Goal: Task Accomplishment & Management: Manage account settings

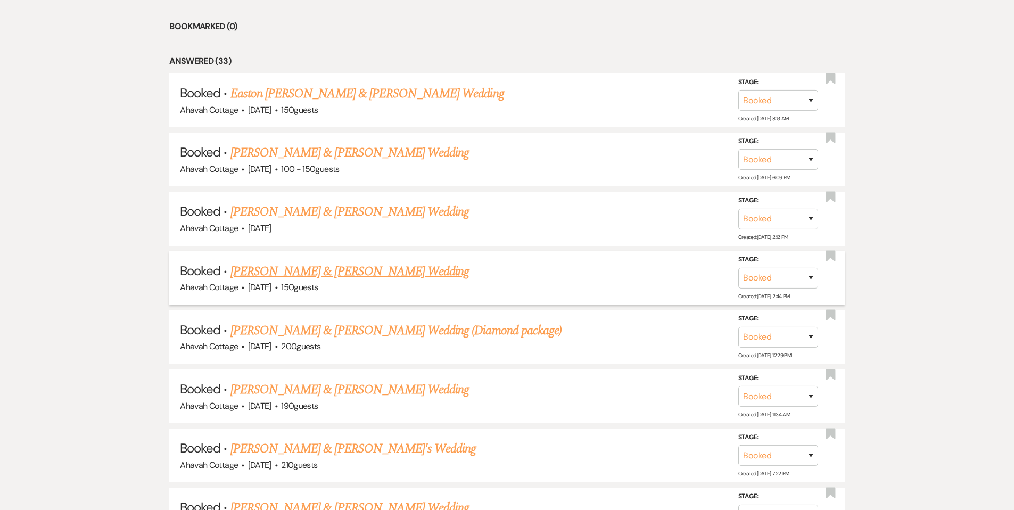
scroll to position [551, 0]
click at [379, 266] on link "[PERSON_NAME] & [PERSON_NAME] Wedding" at bounding box center [349, 270] width 238 height 19
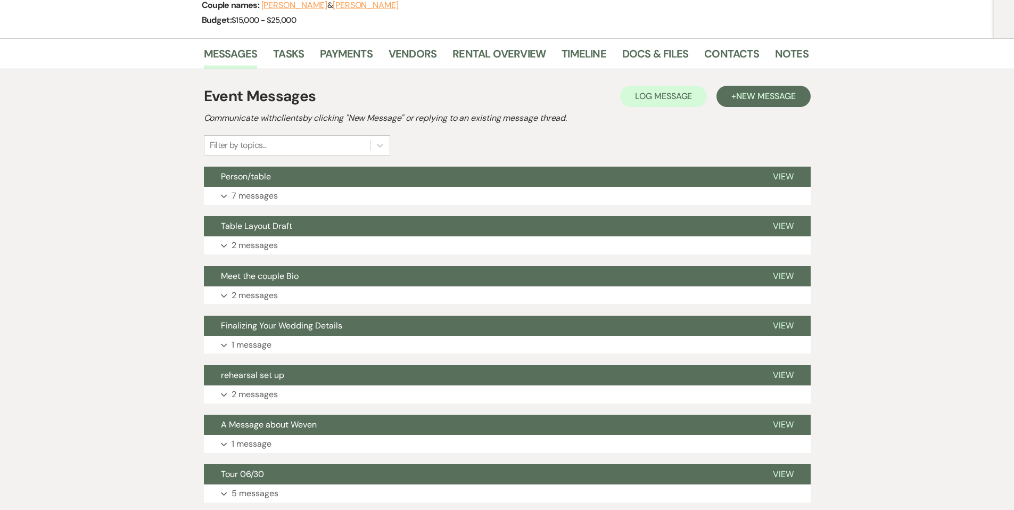
scroll to position [158, 0]
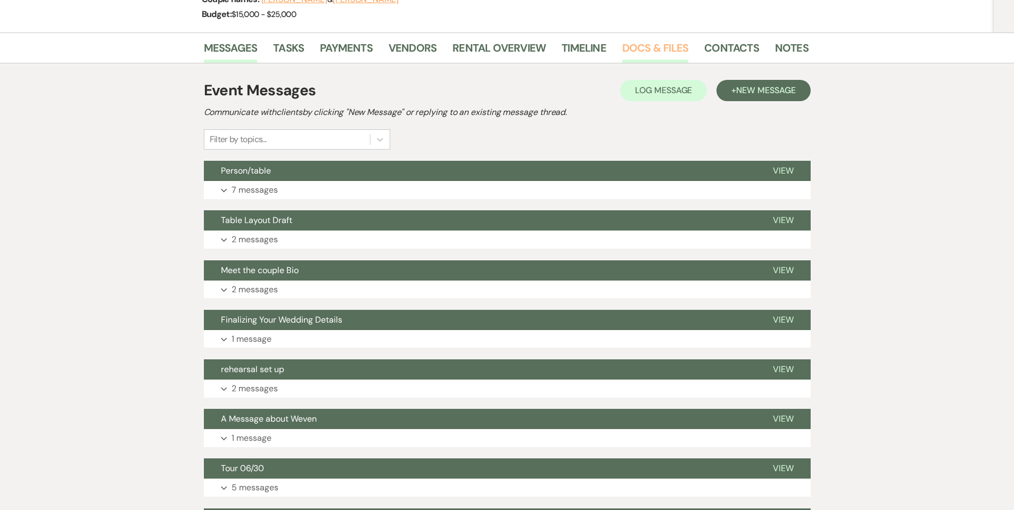
click at [634, 45] on link "Docs & Files" at bounding box center [655, 50] width 66 height 23
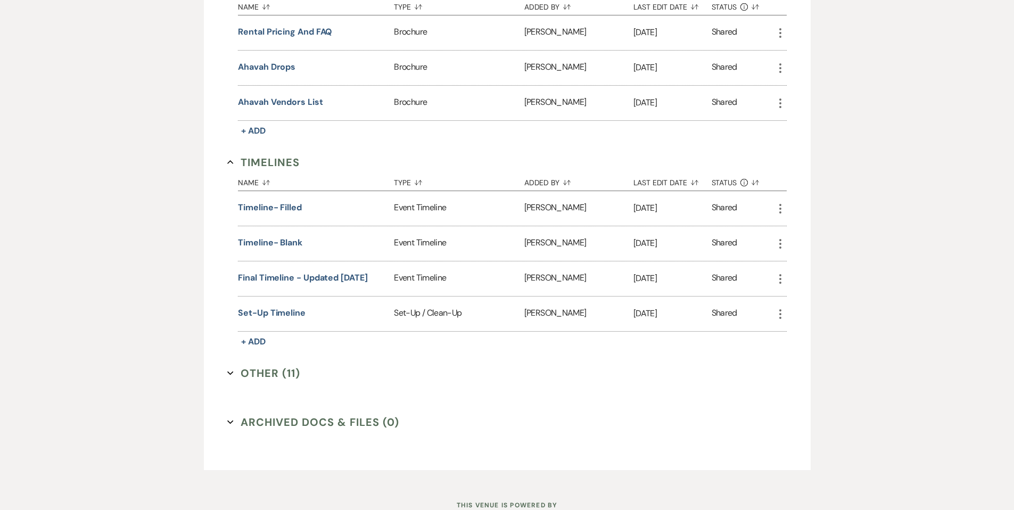
scroll to position [957, 0]
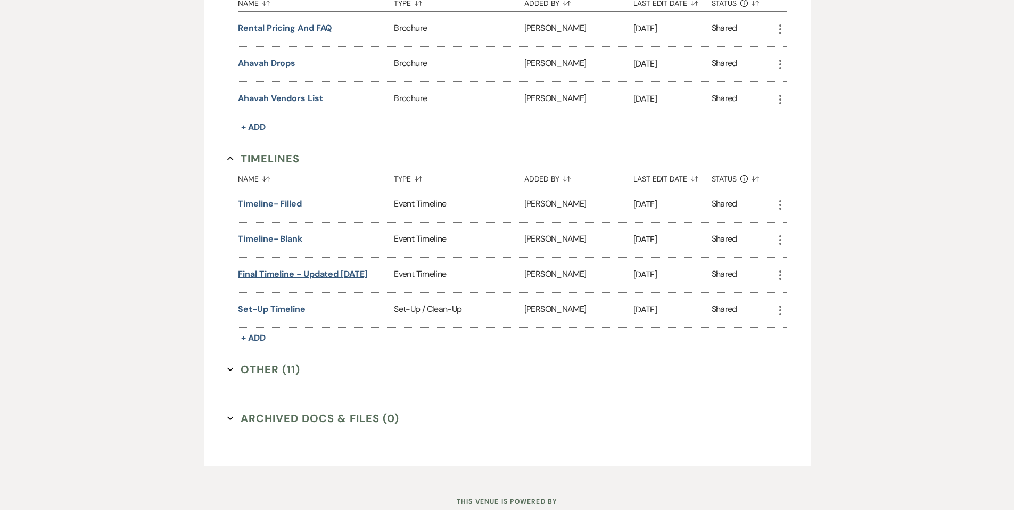
click at [322, 269] on button "Final timeline - updated [DATE]" at bounding box center [303, 274] width 130 height 13
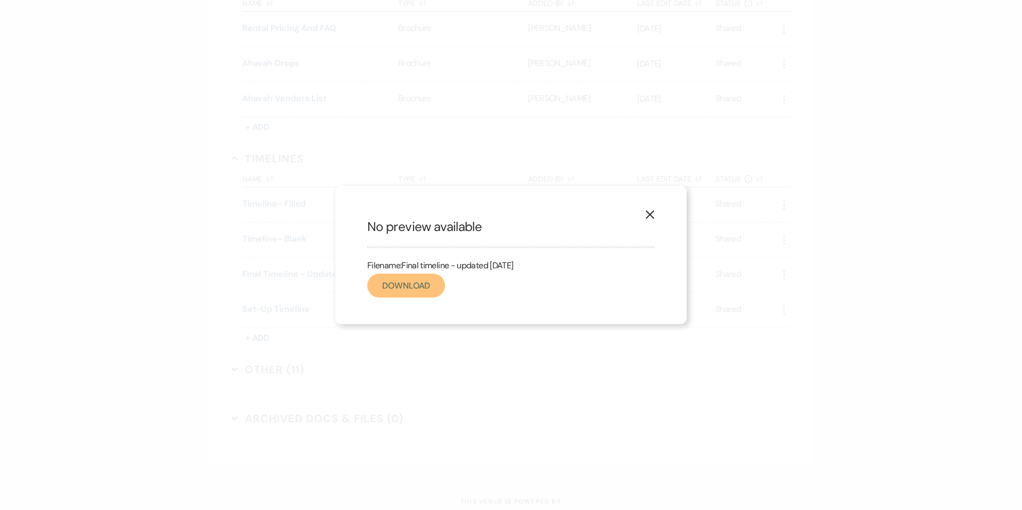
click at [402, 286] on link "Download" at bounding box center [406, 286] width 78 height 24
click at [645, 216] on icon "X" at bounding box center [650, 215] width 10 height 10
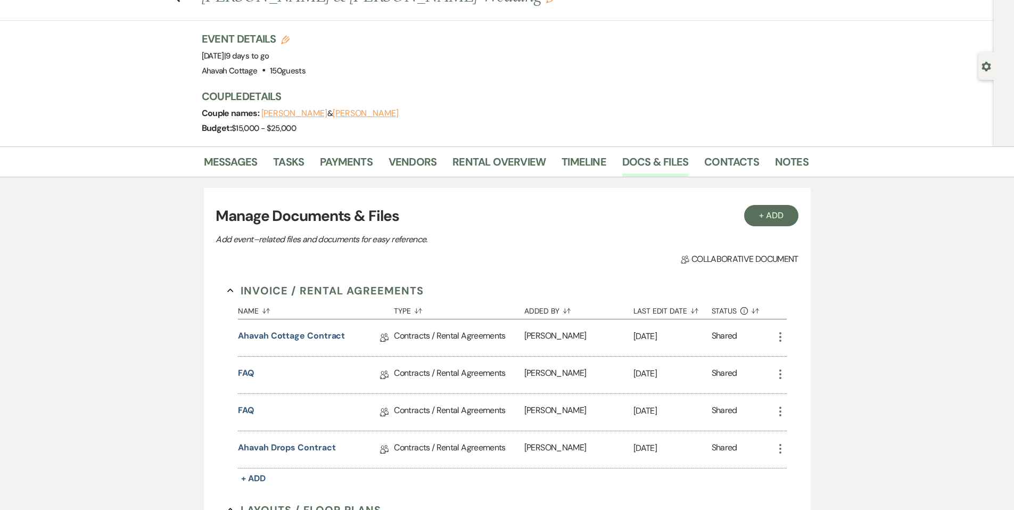
scroll to position [0, 0]
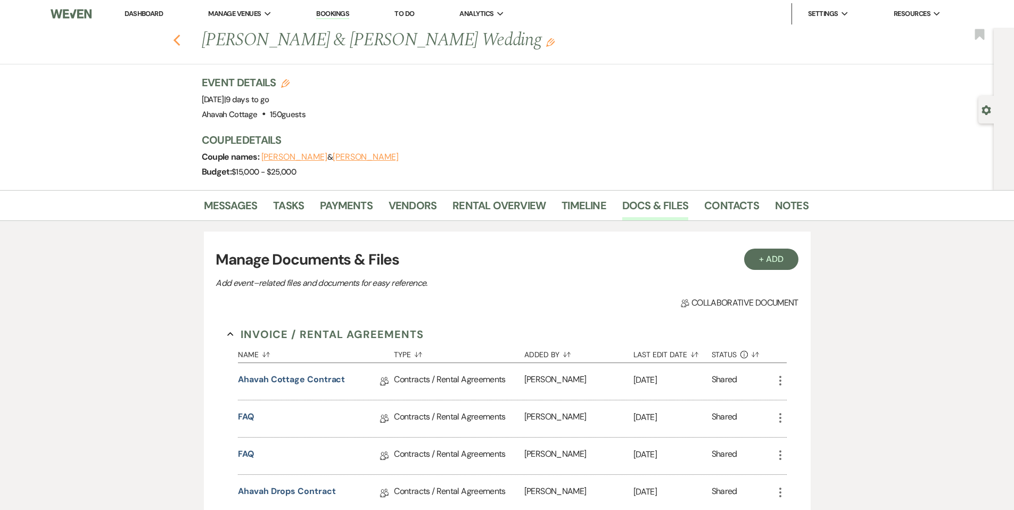
click at [179, 39] on use "button" at bounding box center [176, 41] width 7 height 12
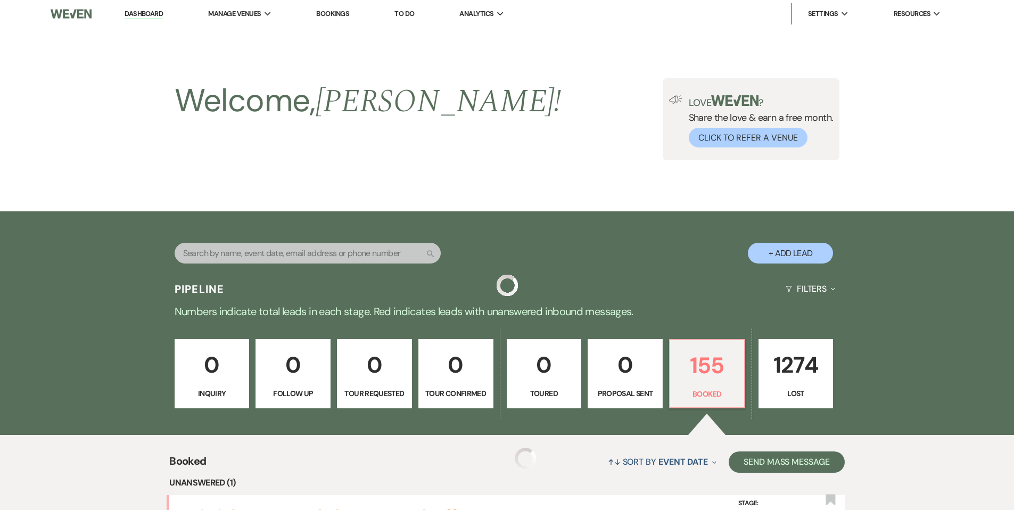
scroll to position [551, 0]
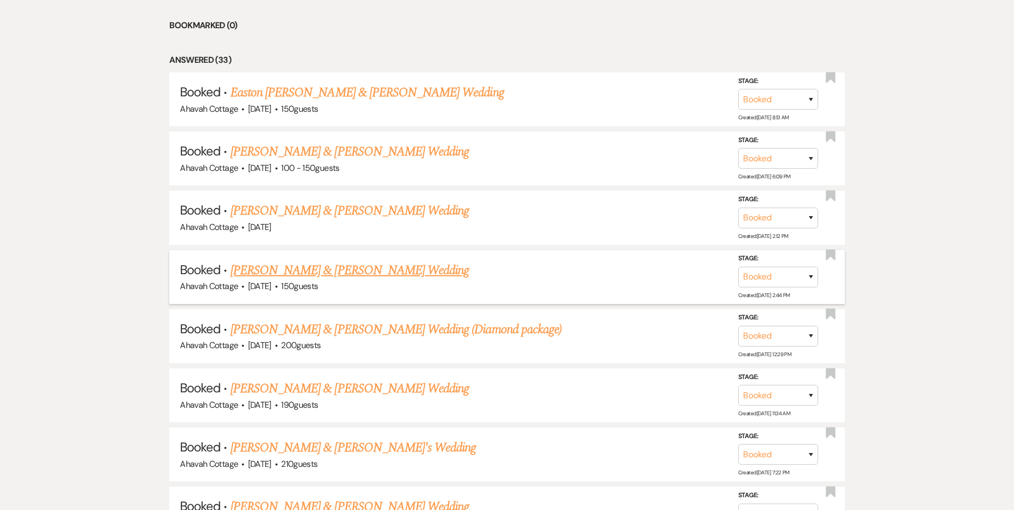
click at [331, 268] on link "[PERSON_NAME] & [PERSON_NAME] Wedding" at bounding box center [349, 270] width 238 height 19
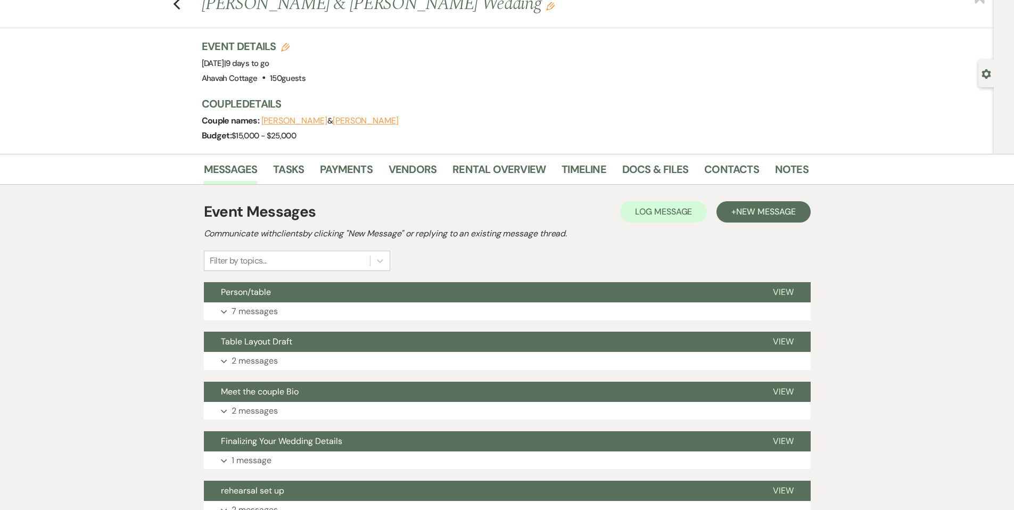
scroll to position [31, 0]
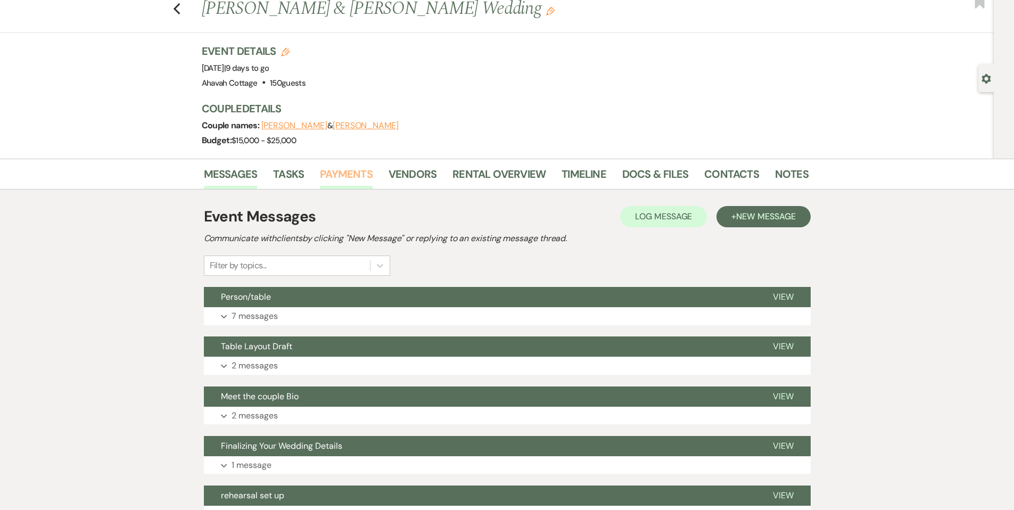
click at [343, 172] on link "Payments" at bounding box center [346, 176] width 53 height 23
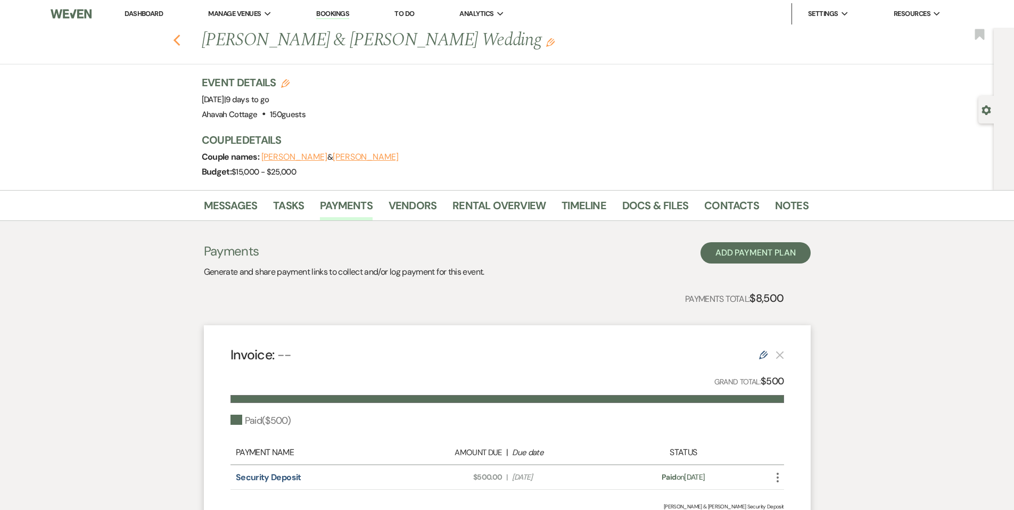
click at [177, 38] on icon "Previous" at bounding box center [177, 40] width 8 height 13
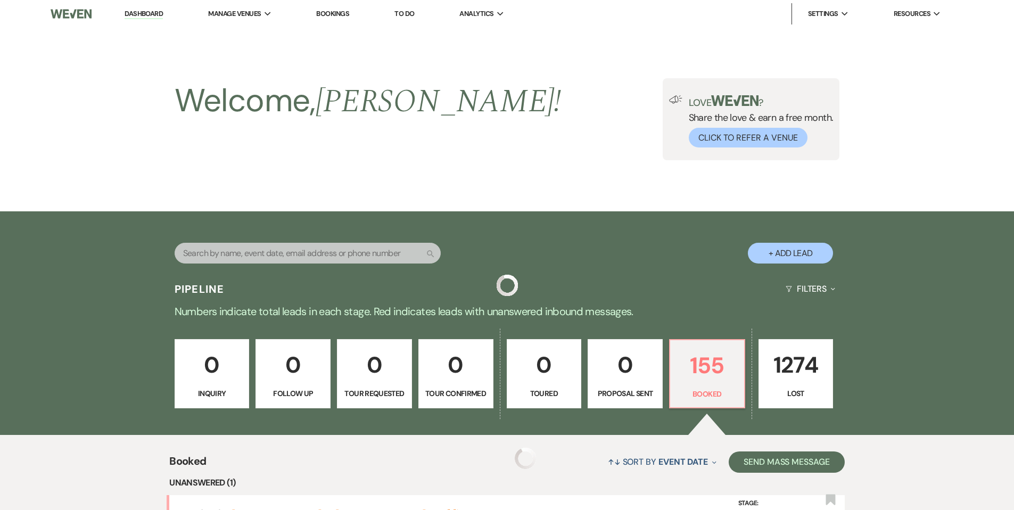
scroll to position [551, 0]
